Goal: Task Accomplishment & Management: Use online tool/utility

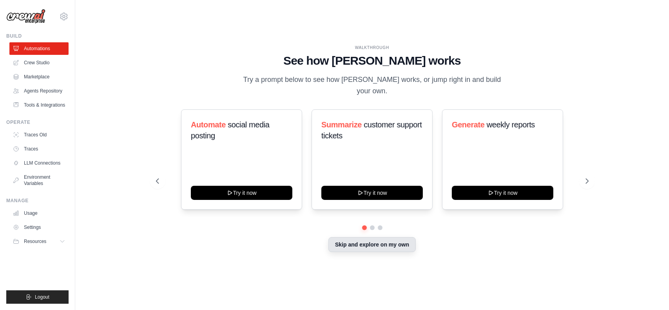
click at [397, 244] on button "Skip and explore on my own" at bounding box center [371, 244] width 87 height 15
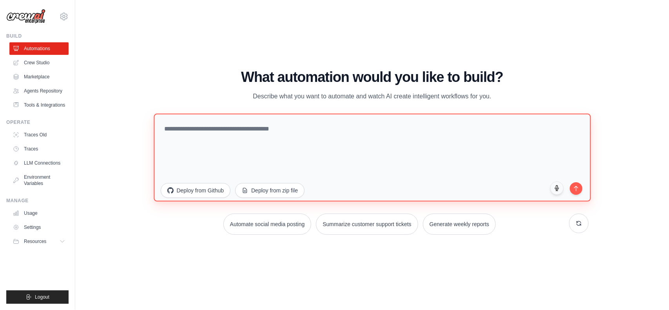
click at [333, 129] on textarea at bounding box center [372, 157] width 437 height 88
type textarea "*"
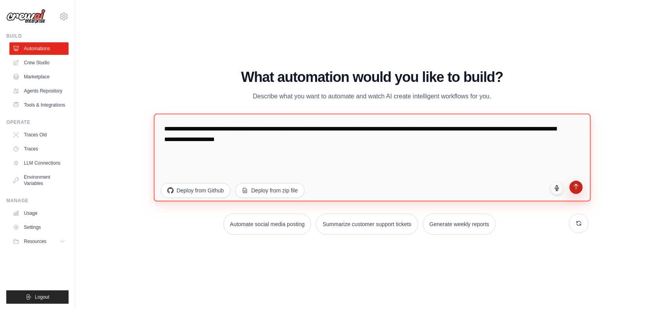
type textarea "**********"
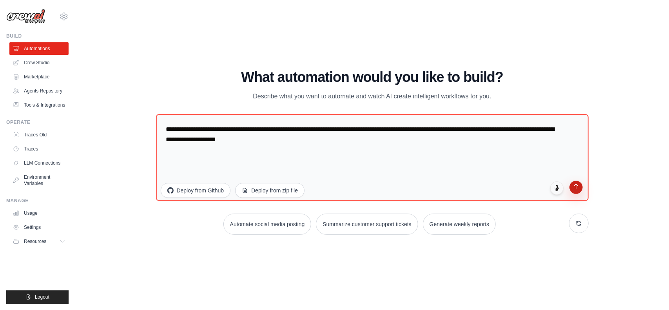
click at [581, 191] on button "submit" at bounding box center [575, 187] width 13 height 13
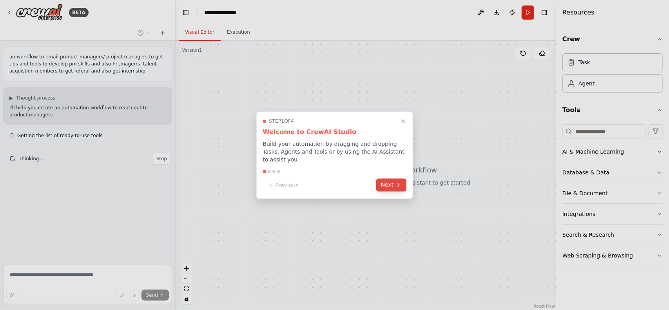
click at [396, 182] on icon at bounding box center [398, 185] width 6 height 6
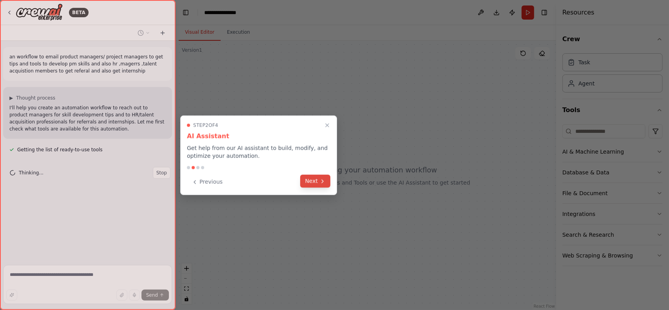
click at [317, 178] on button "Next" at bounding box center [315, 181] width 30 height 13
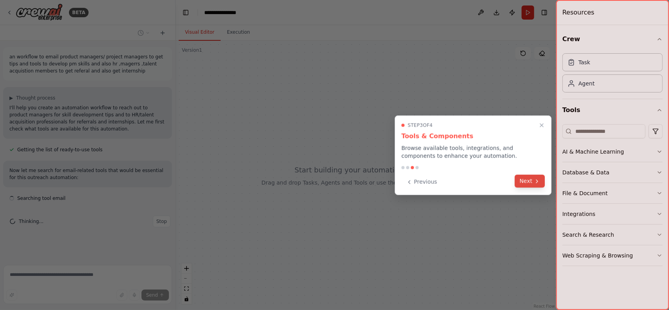
click at [535, 185] on button "Next" at bounding box center [530, 181] width 30 height 13
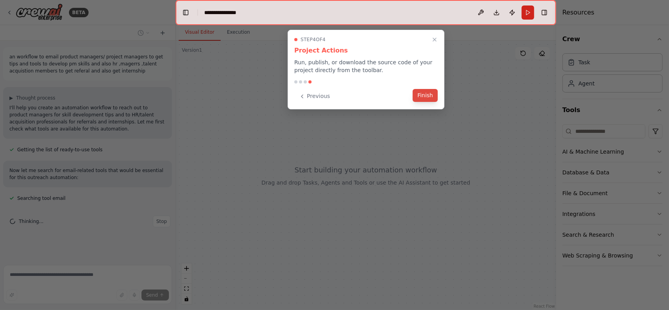
click at [429, 96] on button "Finish" at bounding box center [425, 95] width 25 height 13
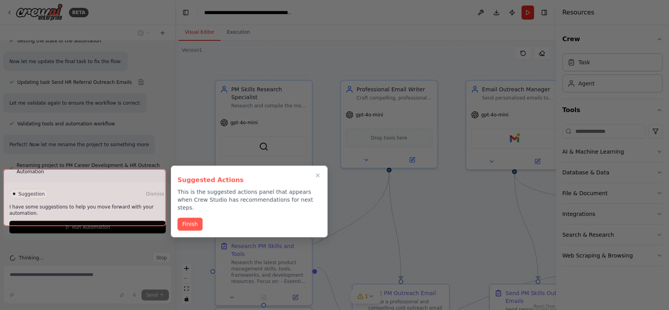
scroll to position [795, 0]
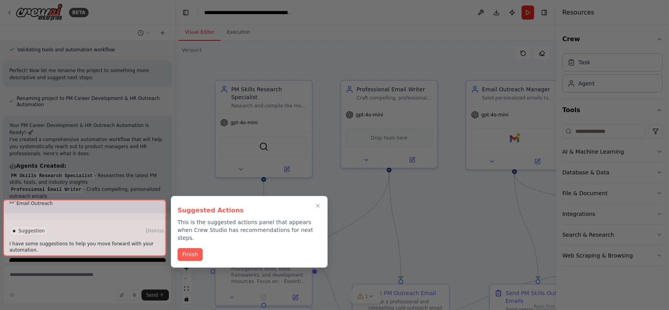
click at [130, 242] on div at bounding box center [84, 227] width 163 height 57
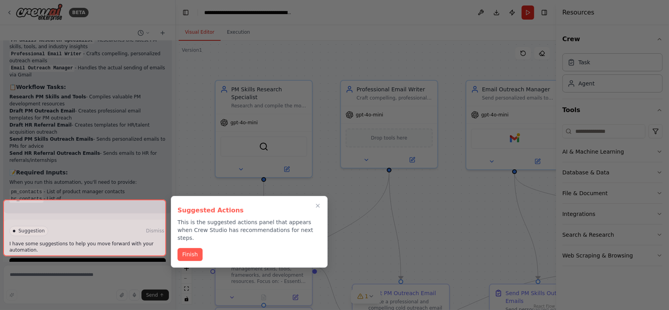
click at [101, 242] on div at bounding box center [84, 227] width 163 height 57
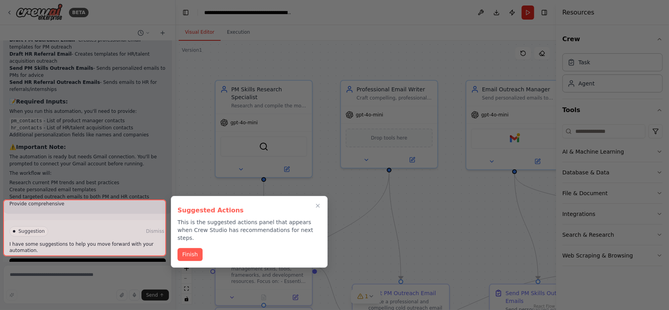
scroll to position [1076, 0]
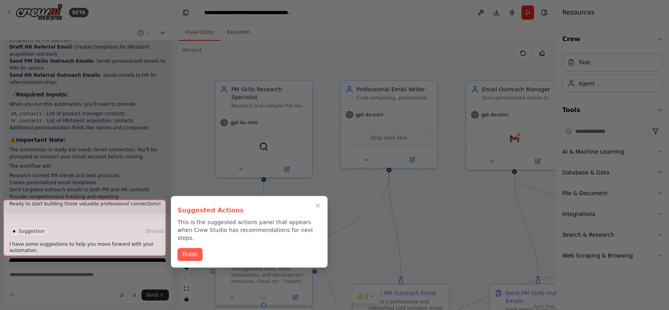
click at [81, 244] on div at bounding box center [84, 227] width 163 height 57
click at [201, 252] on div "Finish" at bounding box center [248, 254] width 143 height 13
click at [318, 205] on icon "Close walkthrough" at bounding box center [318, 206] width 4 height 4
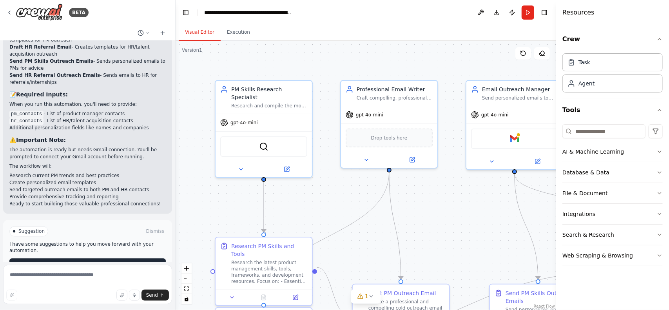
click at [119, 258] on button "Run Automation" at bounding box center [87, 264] width 156 height 13
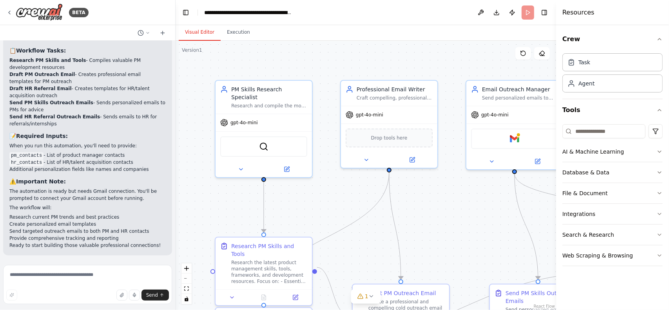
scroll to position [1013, 0]
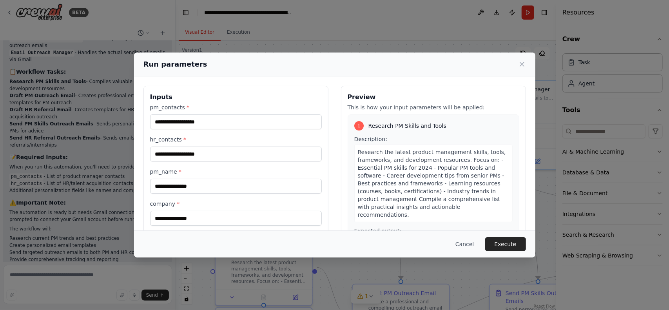
click at [520, 58] on div "Run parameters" at bounding box center [334, 65] width 401 height 24
click at [520, 60] on div "Run parameters" at bounding box center [334, 64] width 382 height 11
click at [520, 63] on icon at bounding box center [522, 64] width 4 height 4
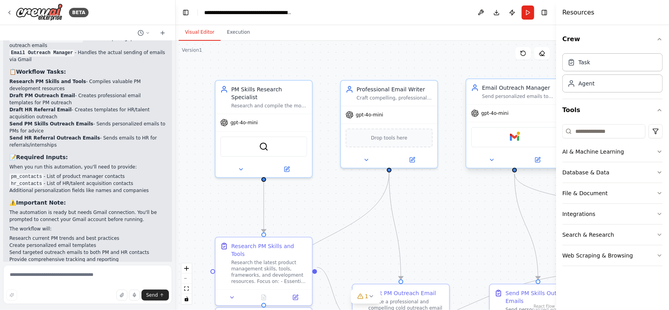
click at [517, 102] on div "Email Outreach Manager Send personalized emails to {pm_contacts} for PM skill d…" at bounding box center [514, 91] width 96 height 25
click at [517, 101] on div "Email Outreach Manager Send personalized emails to {pm_contacts} for PM skill d…" at bounding box center [514, 91] width 96 height 25
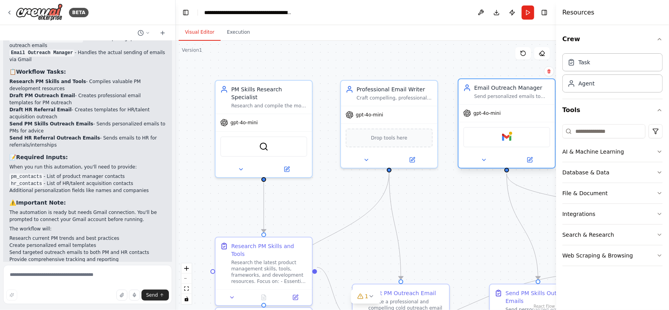
drag, startPoint x: 517, startPoint y: 101, endPoint x: 499, endPoint y: 100, distance: 17.7
click at [499, 100] on div "Email Outreach Manager Send personalized emails to {pm_contacts} for PM skill d…" at bounding box center [506, 91] width 96 height 25
click at [188, 279] on button "zoom out" at bounding box center [186, 278] width 10 height 10
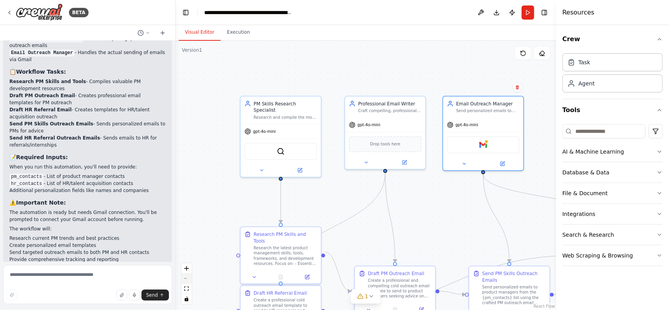
click at [188, 279] on button "zoom out" at bounding box center [186, 278] width 10 height 10
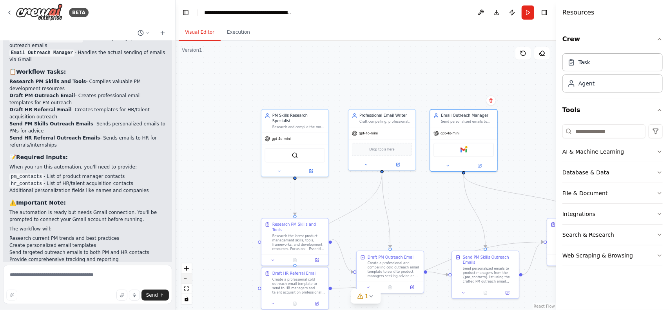
click at [188, 279] on button "zoom out" at bounding box center [186, 278] width 10 height 10
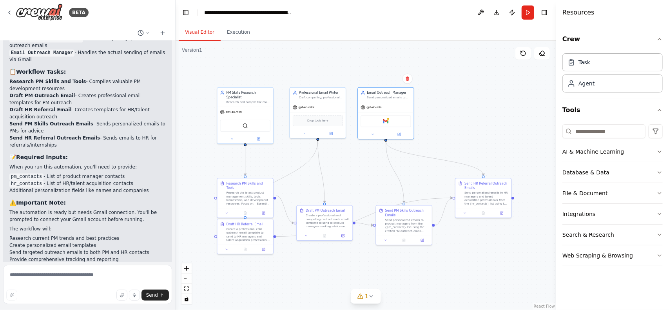
drag, startPoint x: 386, startPoint y: 110, endPoint x: 325, endPoint y: 77, distance: 69.8
click at [325, 77] on div ".deletable-edge-delete-btn { width: 20px; height: 20px; border: 0px solid #ffff…" at bounding box center [366, 175] width 380 height 269
click at [190, 271] on button "zoom in" at bounding box center [186, 268] width 10 height 10
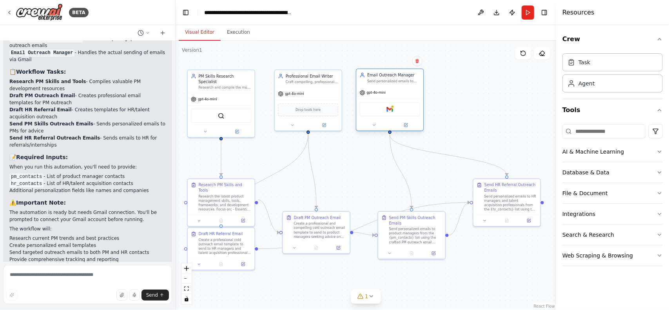
click at [394, 103] on div "Gmail" at bounding box center [390, 109] width 60 height 14
click at [400, 113] on div "Gmail" at bounding box center [390, 109] width 60 height 14
click at [524, 8] on button "Run" at bounding box center [527, 12] width 13 height 14
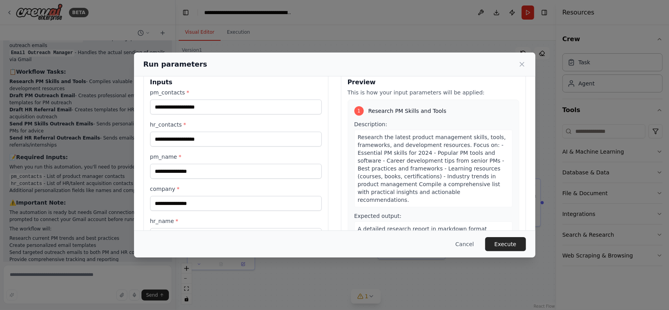
scroll to position [0, 0]
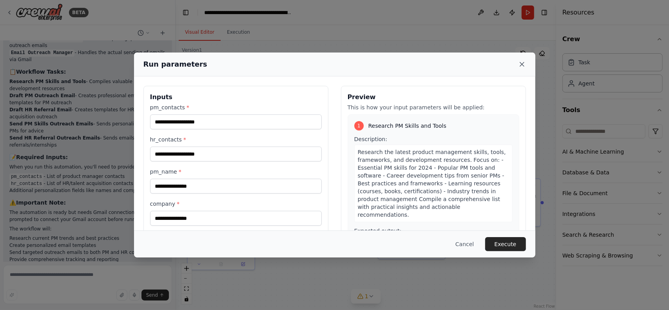
click at [523, 66] on icon at bounding box center [522, 64] width 4 height 4
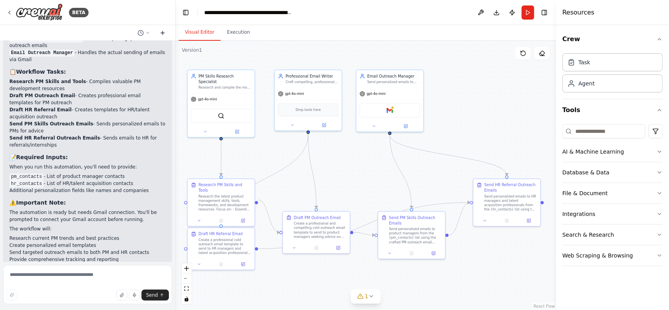
click at [164, 31] on icon at bounding box center [162, 33] width 6 height 6
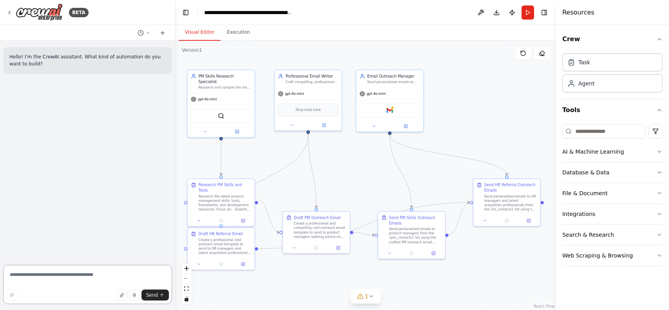
click at [71, 279] on textarea at bounding box center [87, 284] width 169 height 39
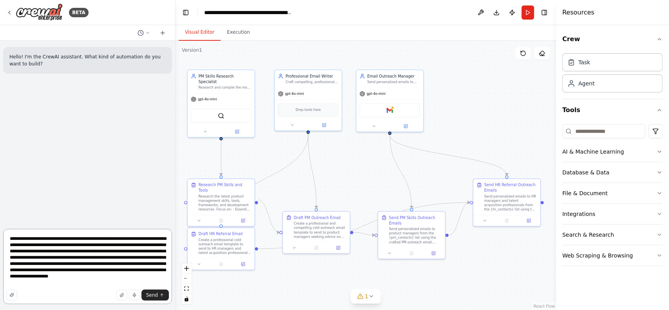
type textarea "**********"
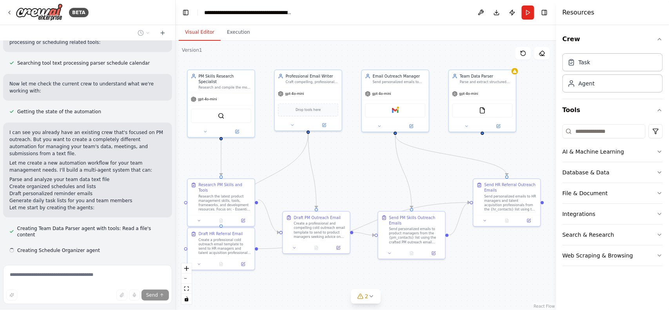
scroll to position [347, 0]
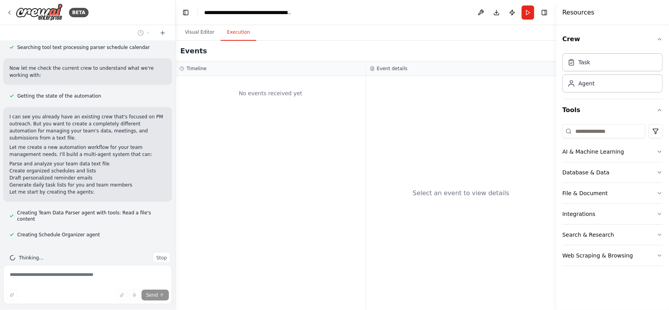
click at [239, 37] on button "Execution" at bounding box center [239, 32] width 36 height 16
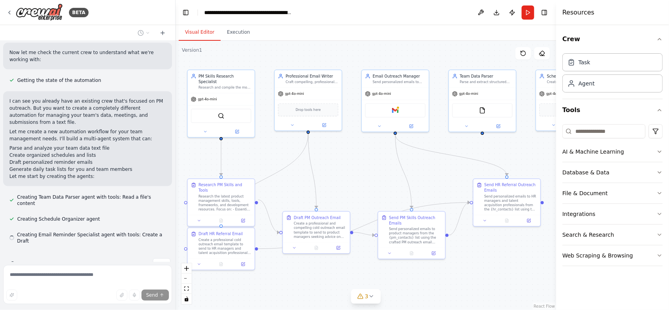
click at [206, 31] on button "Visual Editor" at bounding box center [200, 32] width 42 height 16
click at [542, 58] on button at bounding box center [542, 53] width 16 height 13
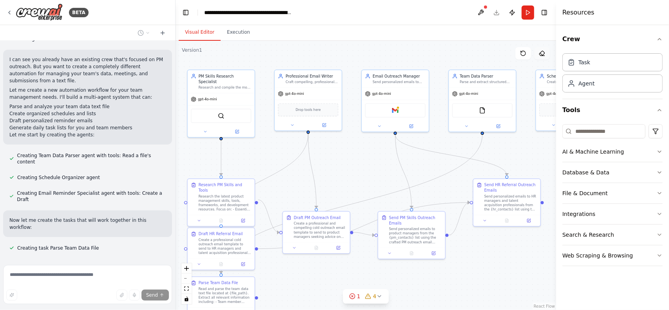
click at [542, 50] on button at bounding box center [542, 53] width 16 height 13
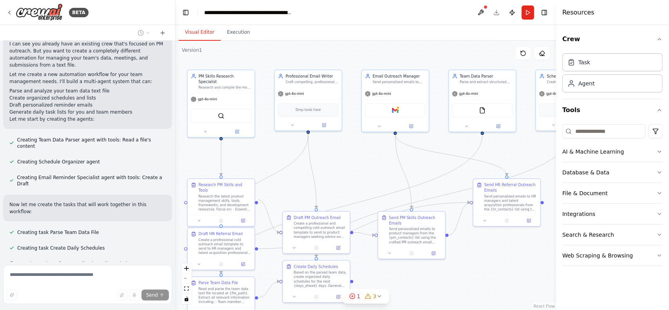
scroll to position [435, 0]
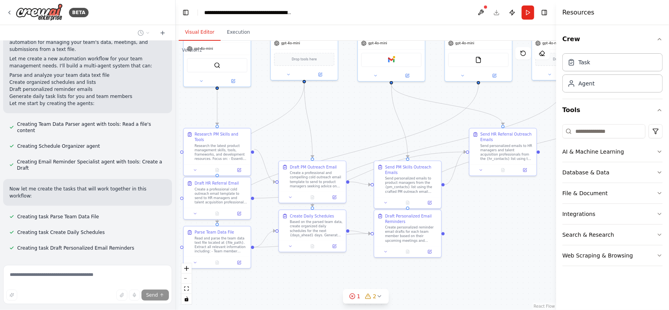
drag, startPoint x: 176, startPoint y: 216, endPoint x: 172, endPoint y: 166, distance: 50.7
click at [172, 166] on div "BETA Hello! I'm the CrewAI assistant. What kind of automation do you want to bu…" at bounding box center [334, 155] width 669 height 310
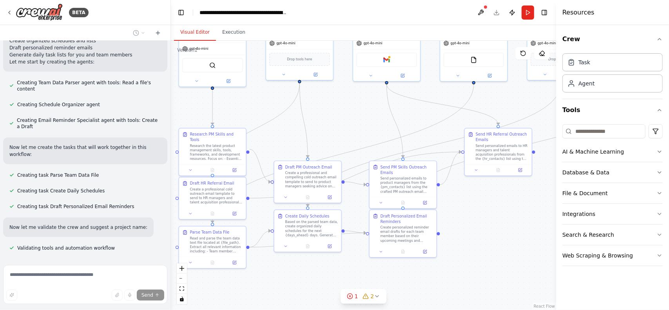
scroll to position [484, 0]
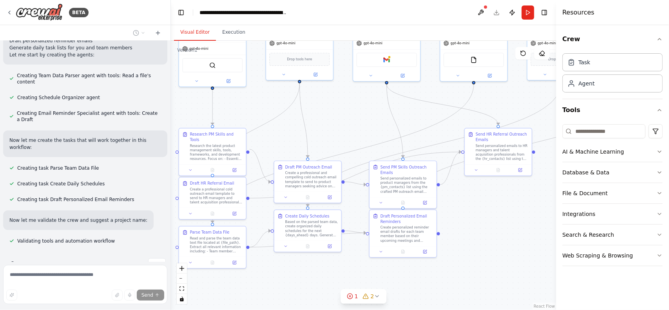
drag, startPoint x: 172, startPoint y: 215, endPoint x: 171, endPoint y: 149, distance: 66.2
click at [171, 149] on div "BETA Hello! I'm the CrewAI assistant. What kind of automation do you want to bu…" at bounding box center [334, 155] width 669 height 310
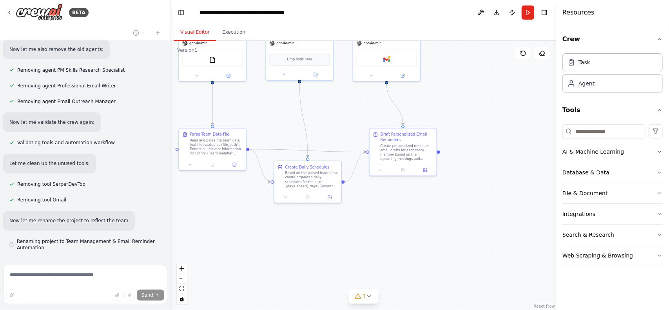
scroll to position [919, 0]
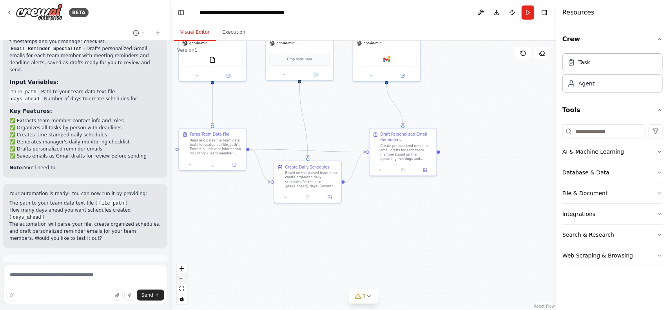
click at [184, 274] on button "zoom out" at bounding box center [182, 278] width 10 height 10
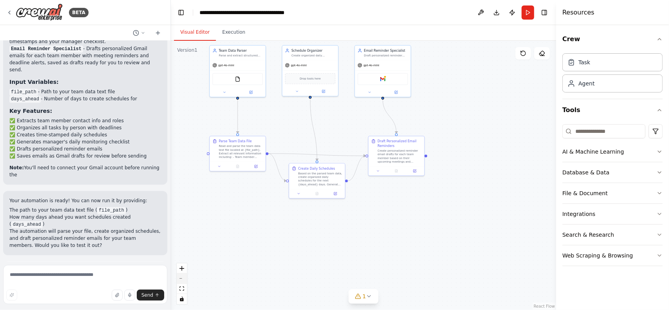
scroll to position [1312, 0]
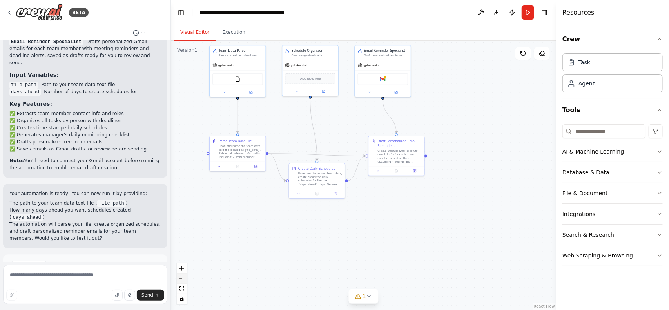
click at [184, 274] on button "zoom out" at bounding box center [182, 278] width 10 height 10
click at [184, 274] on div "React Flow controls" at bounding box center [182, 283] width 10 height 41
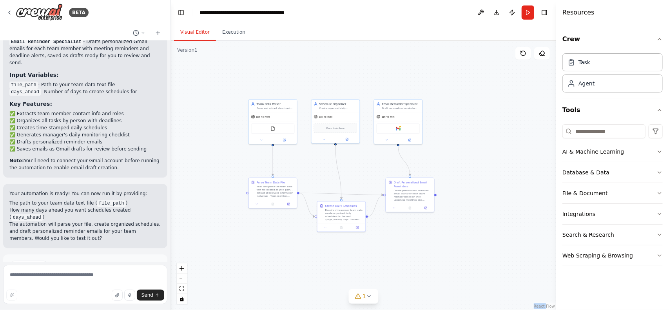
drag, startPoint x: 469, startPoint y: 115, endPoint x: 487, endPoint y: 151, distance: 40.7
click at [487, 151] on div ".deletable-edge-delete-btn { width: 20px; height: 20px; border: 0px solid #ffff…" at bounding box center [363, 175] width 385 height 269
click at [185, 272] on button "zoom in" at bounding box center [182, 268] width 10 height 10
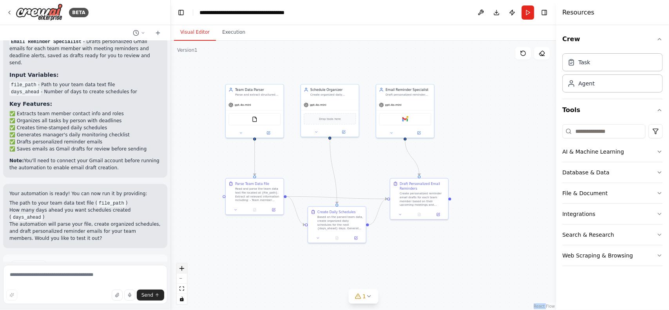
click at [185, 272] on button "zoom in" at bounding box center [182, 268] width 10 height 10
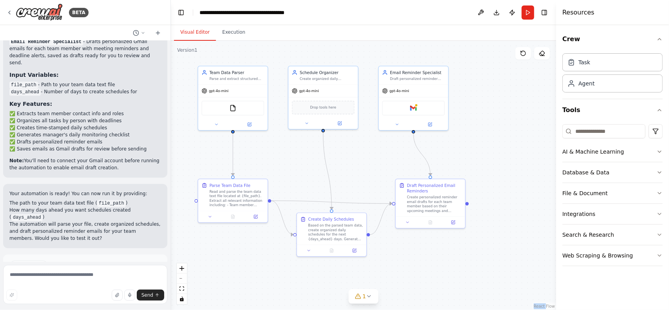
click at [132, 293] on button "Run Automation" at bounding box center [85, 299] width 152 height 13
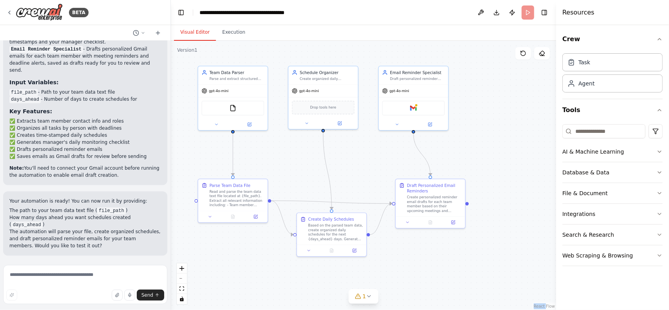
scroll to position [1249, 0]
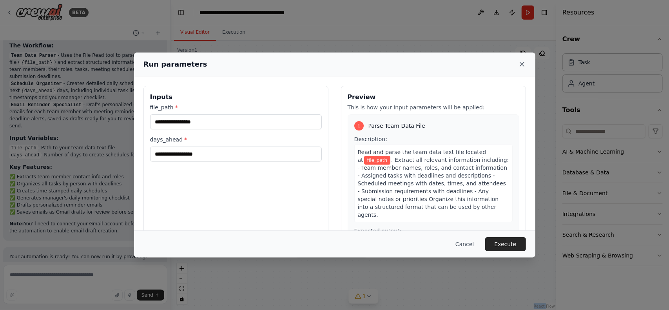
click at [524, 65] on icon at bounding box center [522, 64] width 8 height 8
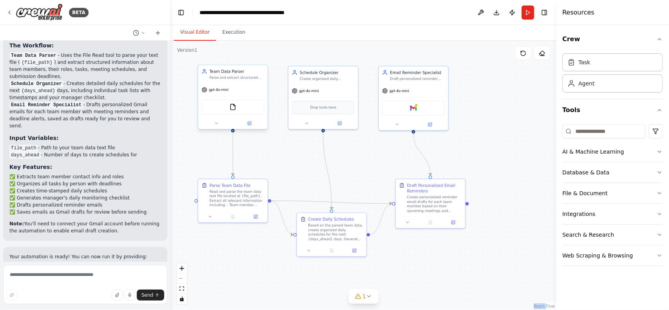
click at [249, 111] on div "FileReadTool" at bounding box center [232, 107] width 63 height 14
click at [230, 105] on img at bounding box center [233, 106] width 7 height 7
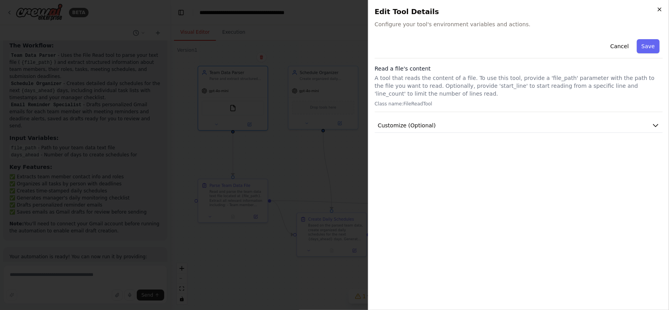
click at [661, 11] on icon "button" at bounding box center [659, 9] width 6 height 6
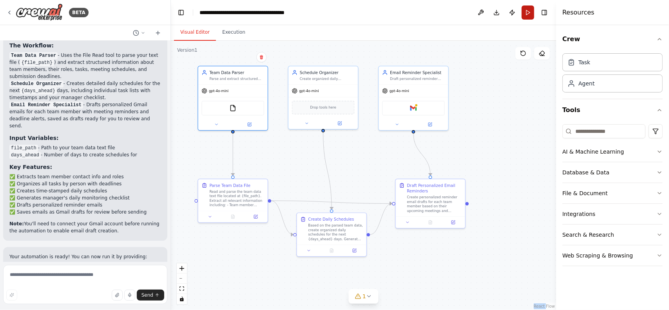
click at [531, 16] on button "Run" at bounding box center [527, 12] width 13 height 14
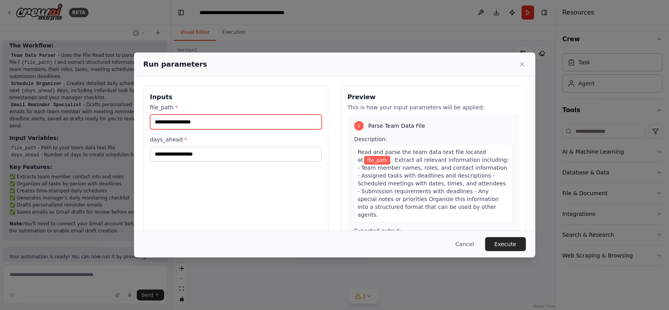
click at [255, 122] on input "file_path *" at bounding box center [236, 121] width 172 height 15
click at [292, 145] on div "days_ahead *" at bounding box center [236, 149] width 172 height 26
click at [522, 61] on icon at bounding box center [522, 64] width 8 height 8
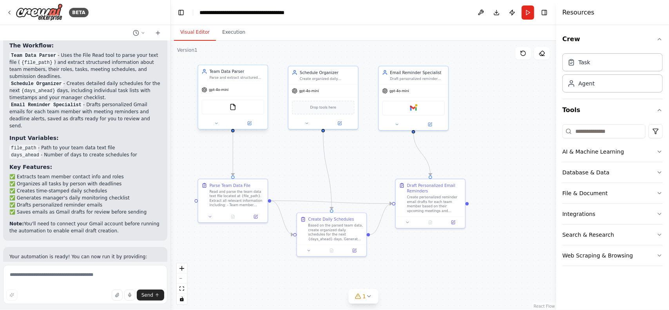
click at [257, 112] on div "FileReadTool" at bounding box center [232, 107] width 63 height 14
click at [526, 11] on button "Run" at bounding box center [527, 12] width 13 height 14
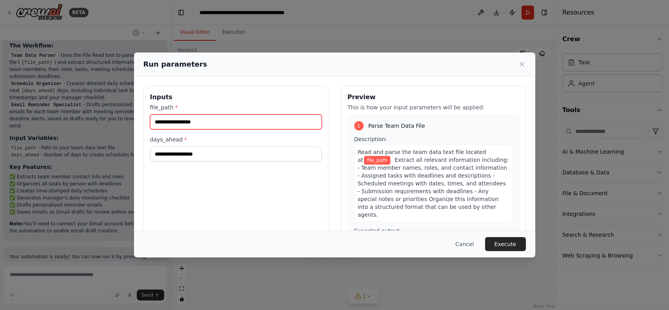
click at [246, 122] on input "file_path *" at bounding box center [236, 121] width 172 height 15
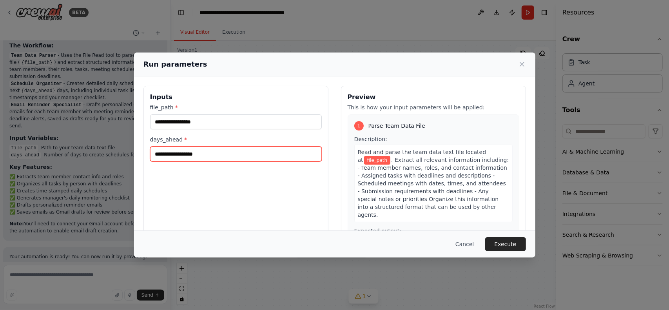
click at [259, 158] on input "days_ahead *" at bounding box center [236, 154] width 172 height 15
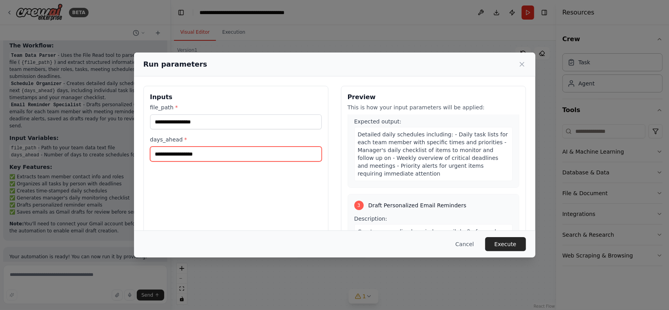
scroll to position [0, 0]
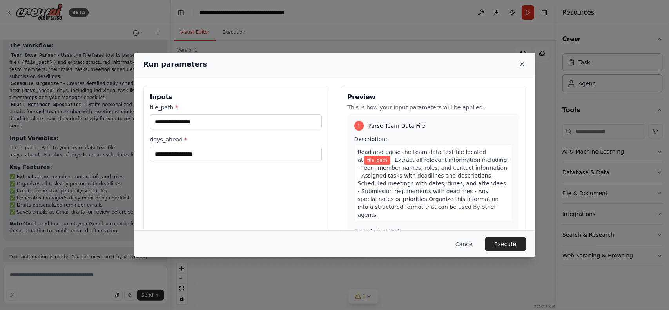
click at [523, 63] on icon at bounding box center [522, 64] width 4 height 4
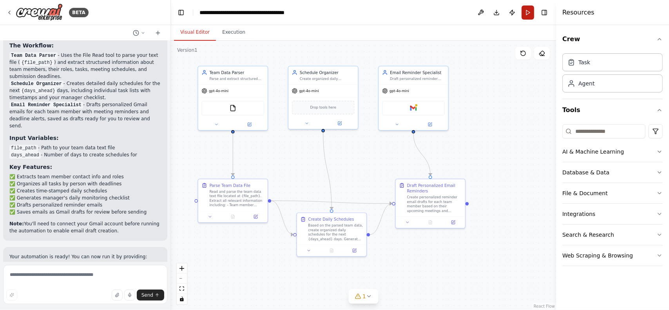
click at [527, 16] on button "Run" at bounding box center [527, 12] width 13 height 14
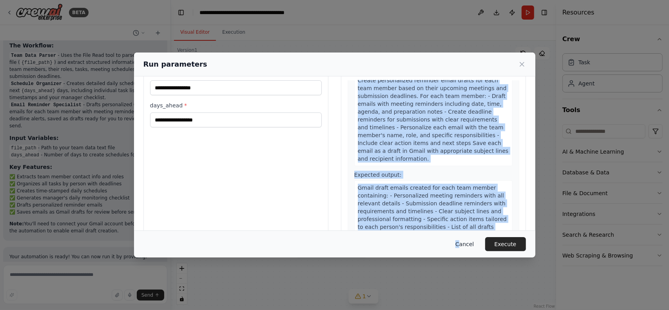
scroll to position [50, 0]
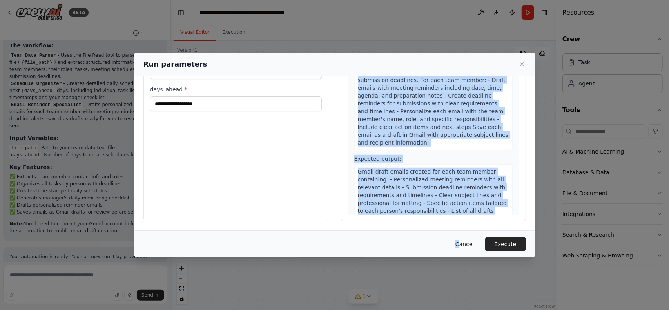
drag, startPoint x: 353, startPoint y: 114, endPoint x: 465, endPoint y: 241, distance: 169.0
click at [465, 241] on div "Run parameters Inputs file_path * days_ahead * Preview This is how your input p…" at bounding box center [334, 155] width 401 height 205
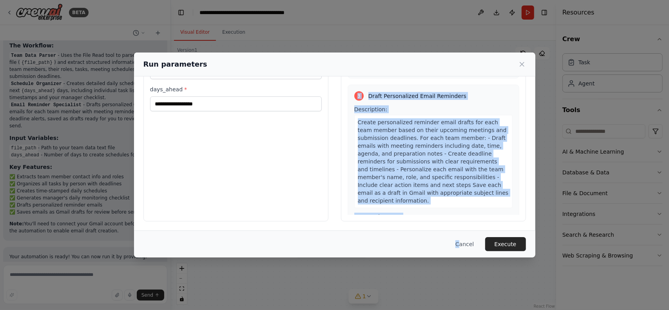
scroll to position [423, 0]
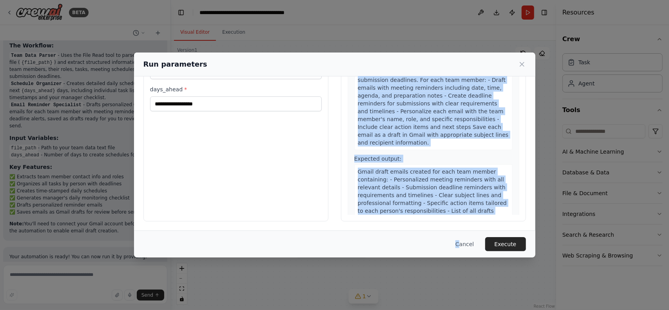
copy div "1 Parse Team Data File Description: Read and parse the team data text file loca…"
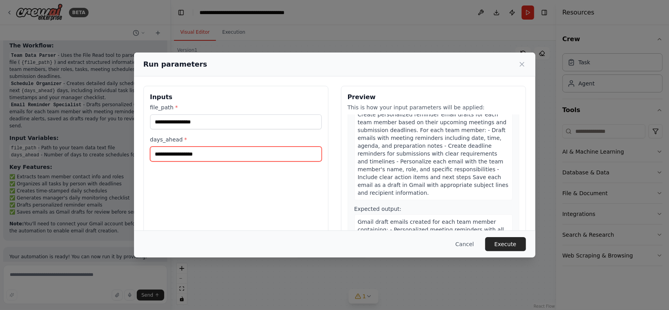
click at [224, 148] on input "days_ahead *" at bounding box center [236, 154] width 172 height 15
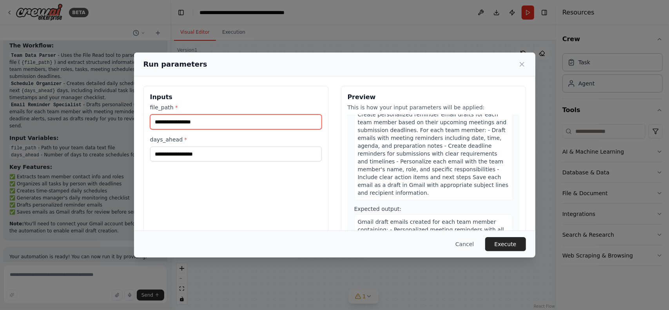
click at [230, 127] on input "file_path *" at bounding box center [236, 121] width 172 height 15
paste input "**********"
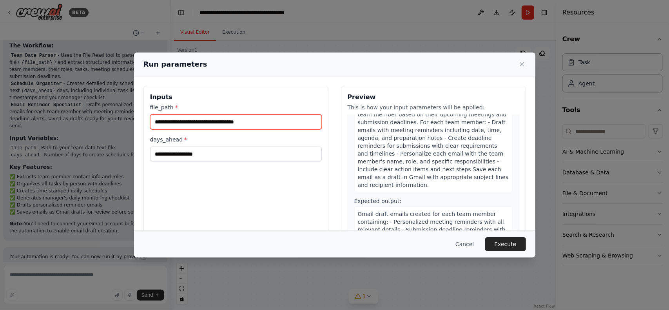
type input "**********"
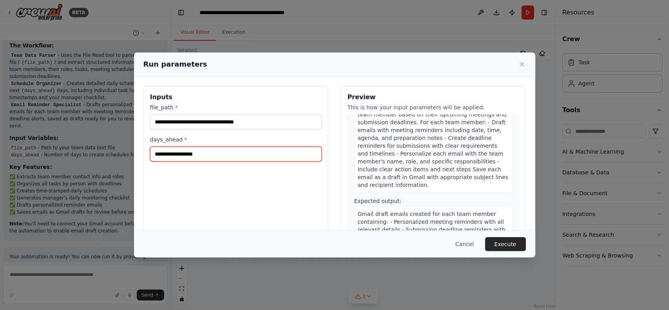
click at [246, 151] on input "days_ahead *" at bounding box center [236, 154] width 172 height 15
type input "*"
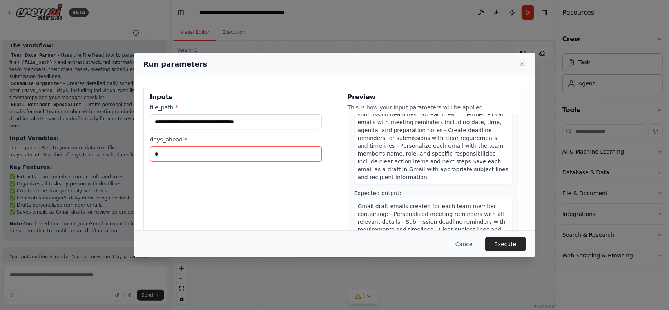
scroll to position [50, 0]
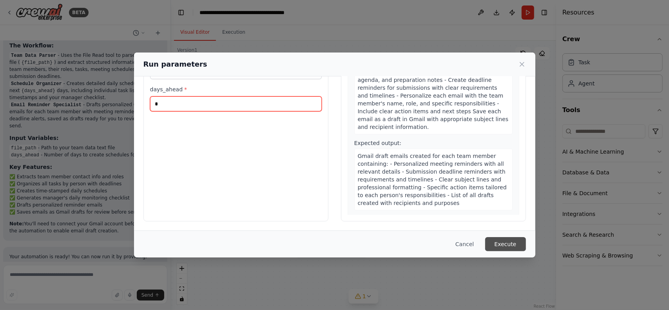
type input "*"
click at [506, 238] on button "Execute" at bounding box center [505, 244] width 41 height 14
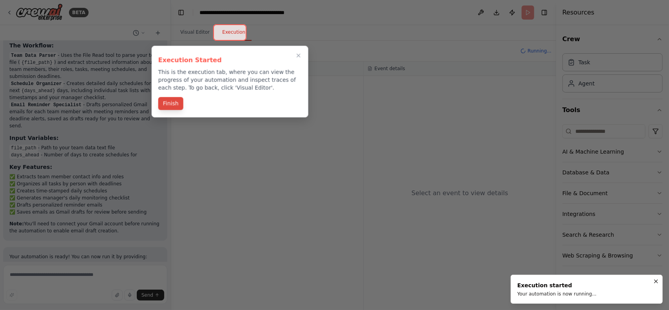
click at [171, 99] on button "Finish" at bounding box center [170, 103] width 25 height 13
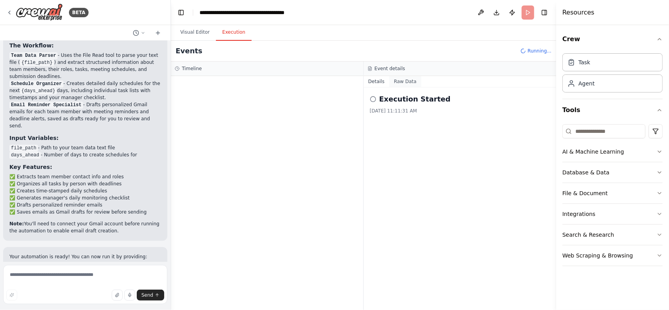
click at [402, 80] on button "Raw Data" at bounding box center [405, 81] width 32 height 11
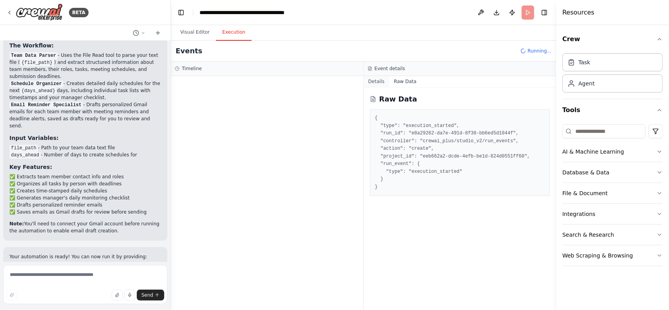
click at [371, 83] on button "Details" at bounding box center [377, 81] width 26 height 11
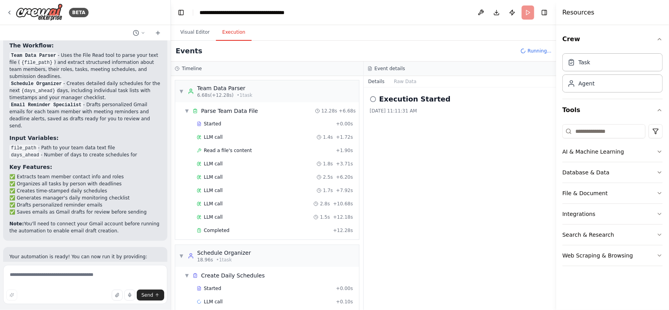
scroll to position [6, 0]
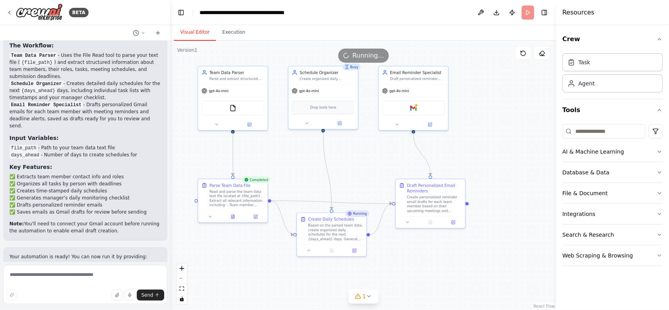
click at [201, 29] on button "Visual Editor" at bounding box center [195, 32] width 42 height 16
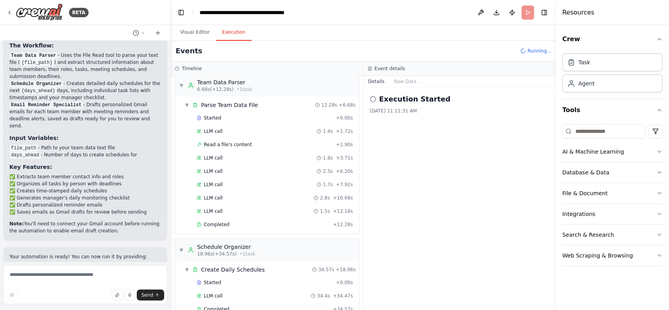
click at [234, 33] on button "Execution" at bounding box center [234, 32] width 36 height 16
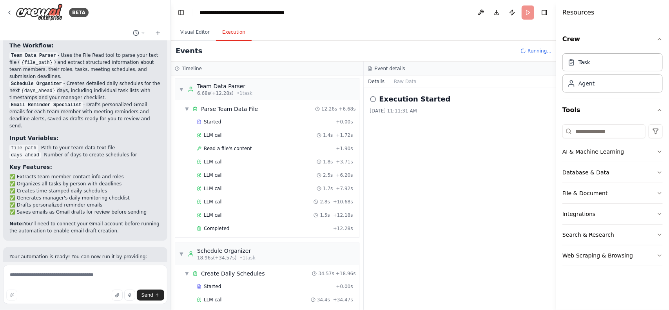
scroll to position [0, 0]
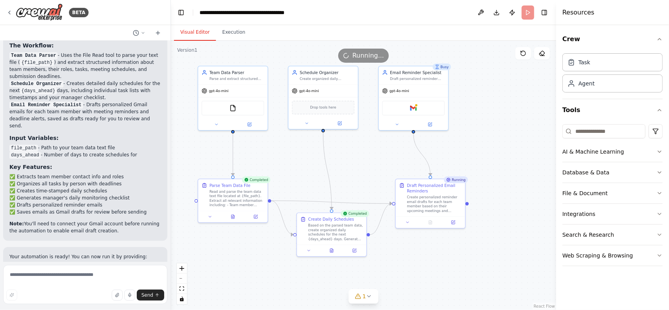
click at [199, 32] on button "Visual Editor" at bounding box center [195, 32] width 42 height 16
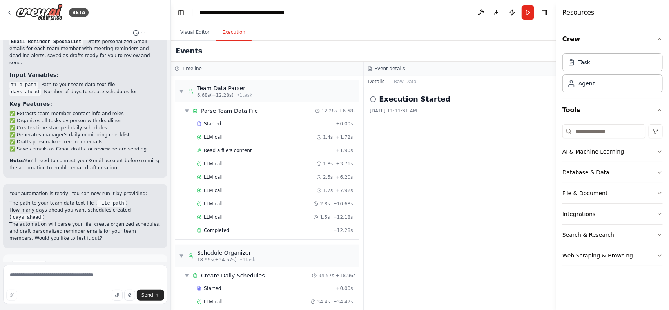
click at [237, 36] on button "Execution" at bounding box center [234, 32] width 36 height 16
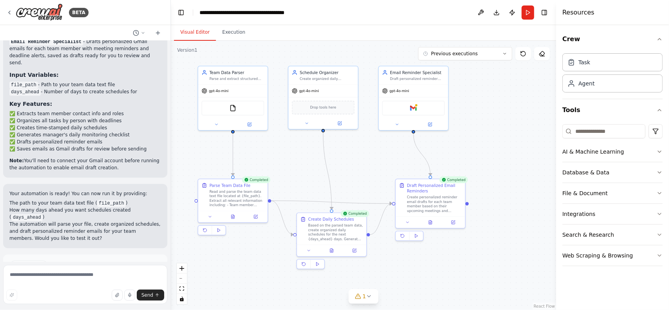
click at [197, 31] on button "Visual Editor" at bounding box center [195, 32] width 42 height 16
click at [333, 90] on div "gpt-4o-mini" at bounding box center [322, 89] width 69 height 13
click at [527, 14] on button "Run" at bounding box center [527, 12] width 13 height 14
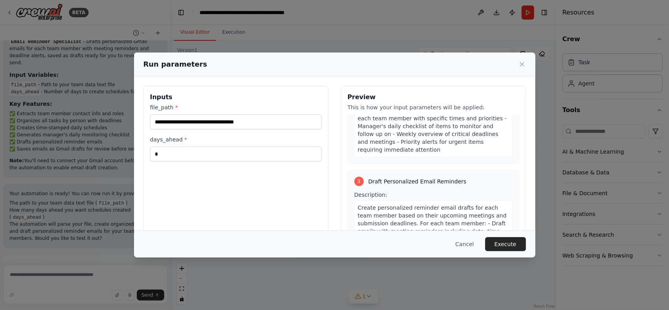
scroll to position [326, 0]
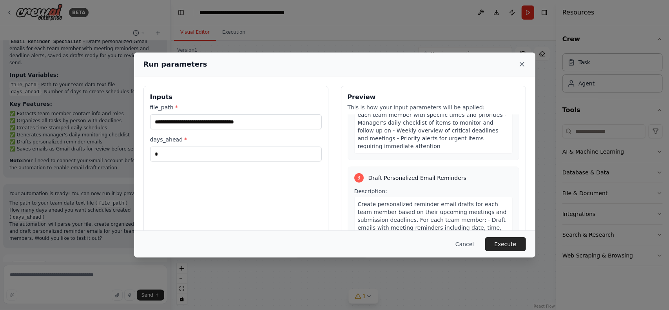
click at [523, 66] on icon at bounding box center [522, 64] width 4 height 4
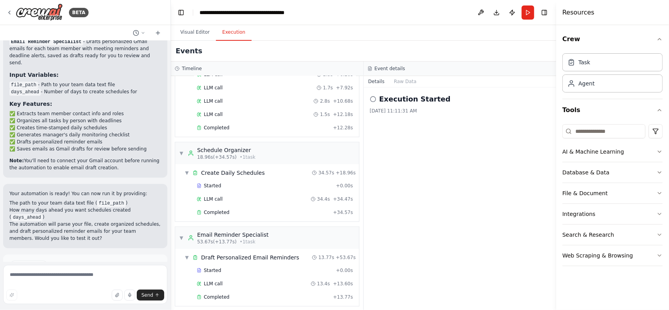
click at [230, 34] on button "Execution" at bounding box center [234, 32] width 36 height 16
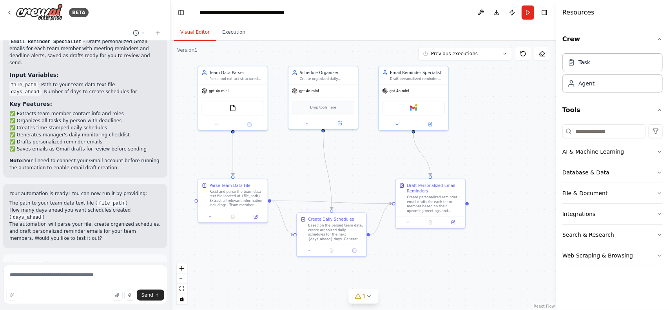
click at [197, 27] on button "Visual Editor" at bounding box center [195, 32] width 42 height 16
click at [118, 293] on button "Improve automation" at bounding box center [85, 299] width 152 height 13
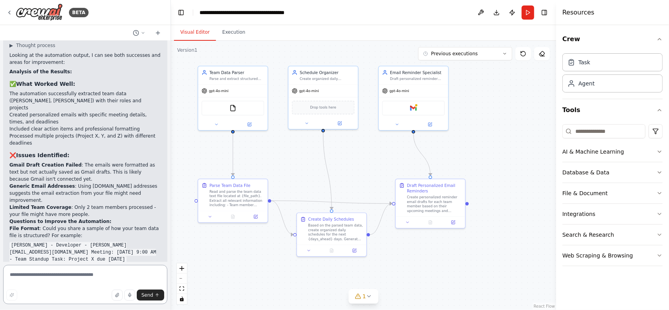
scroll to position [1539, 0]
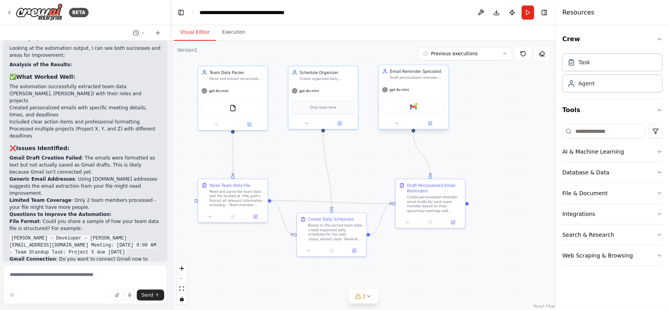
click at [422, 106] on div "Gmail" at bounding box center [413, 107] width 63 height 14
click at [411, 106] on img at bounding box center [413, 106] width 7 height 7
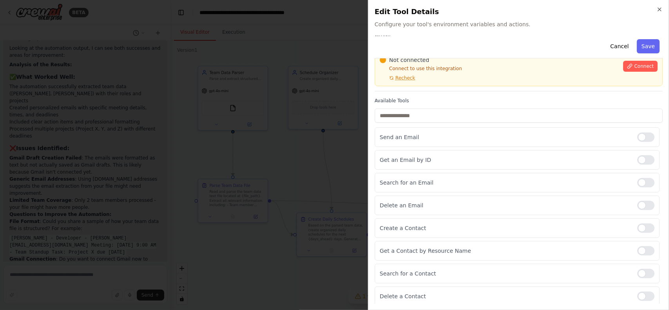
scroll to position [0, 0]
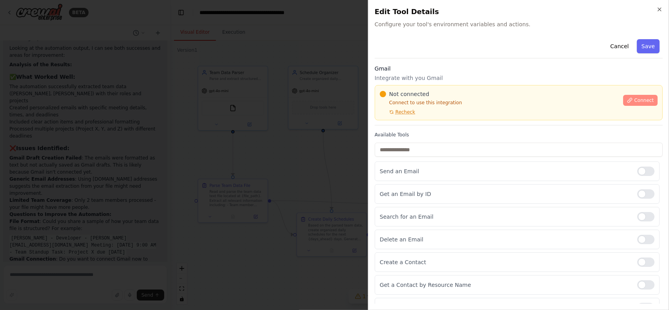
click at [641, 100] on span "Connect" at bounding box center [644, 100] width 20 height 6
click at [634, 98] on span "Connect" at bounding box center [644, 100] width 20 height 6
click at [659, 10] on icon "button" at bounding box center [659, 9] width 6 height 6
